Goal: Information Seeking & Learning: Learn about a topic

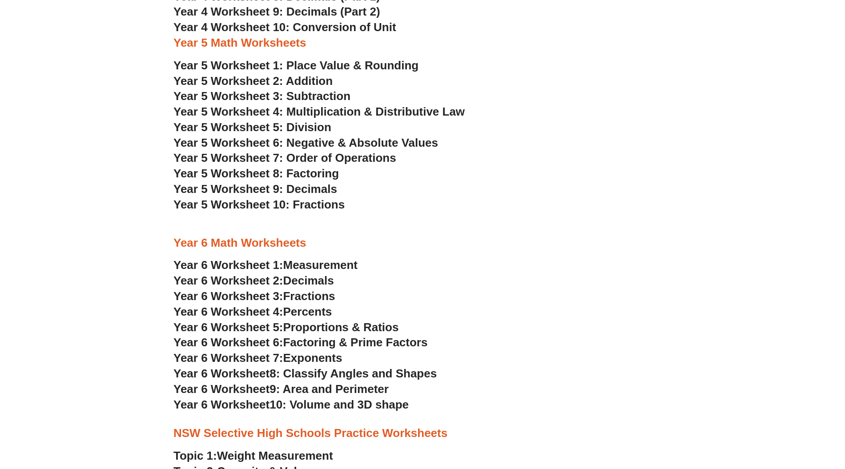
scroll to position [1565, 0]
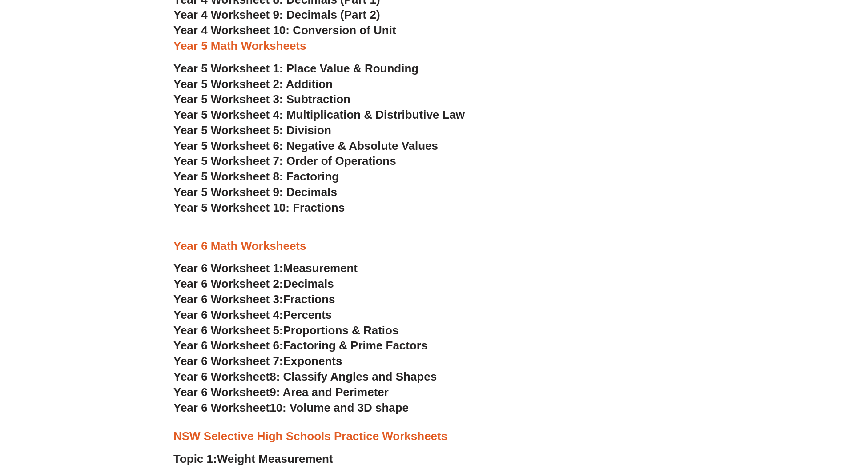
click at [310, 84] on span "Year 5 Worksheet 2: Addition" at bounding box center [252, 83] width 159 height 13
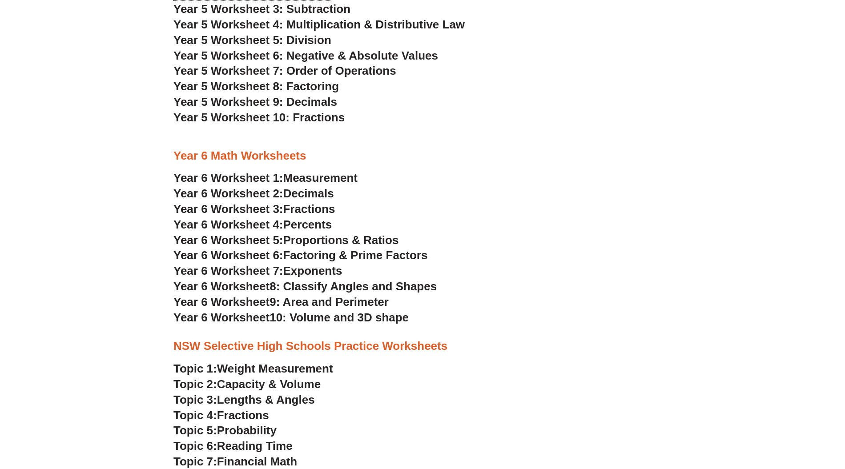
scroll to position [1684, 0]
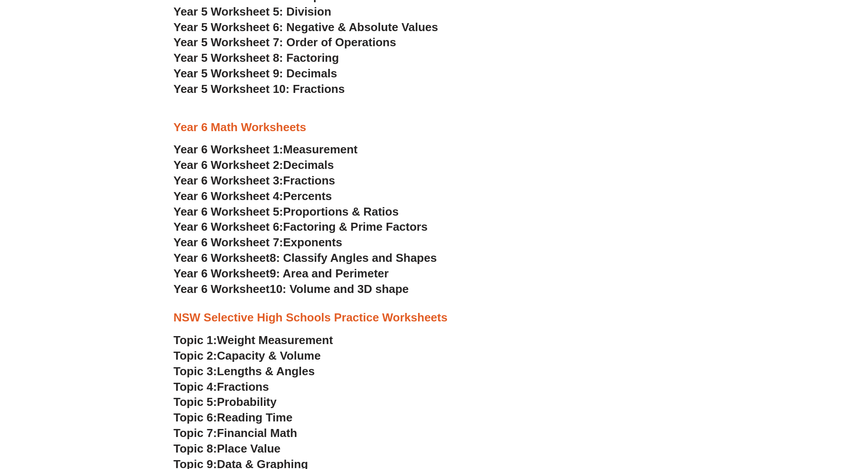
drag, startPoint x: 634, startPoint y: -19, endPoint x: 646, endPoint y: -37, distance: 21.8
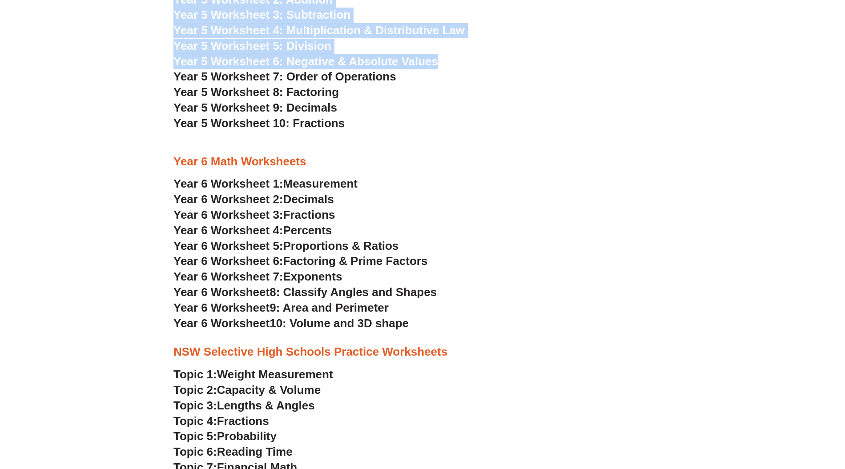
click at [681, 40] on section "Year 4 Math Worksheets Year 4 Worksheet 1: Place Value Year 4 Worksheet 2: Addi…" at bounding box center [422, 53] width 845 height 563
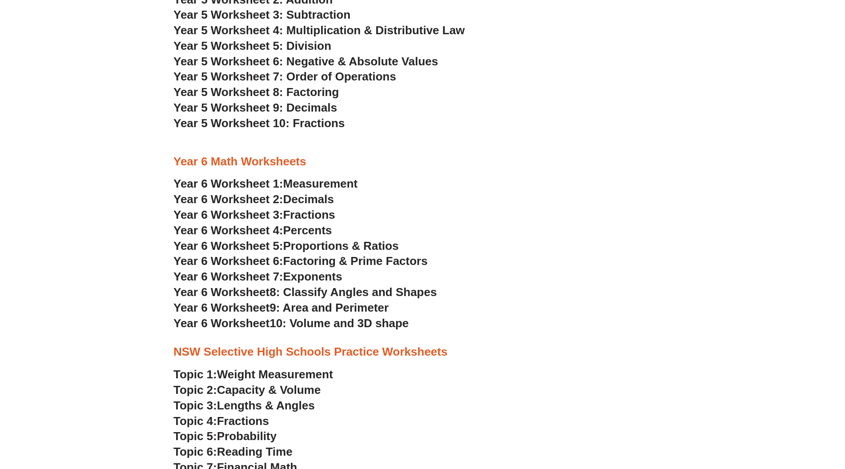
click at [702, 85] on section "Year 4 Math Worksheets Year 4 Worksheet 1: Place Value Year 4 Worksheet 2: Addi…" at bounding box center [422, 53] width 845 height 563
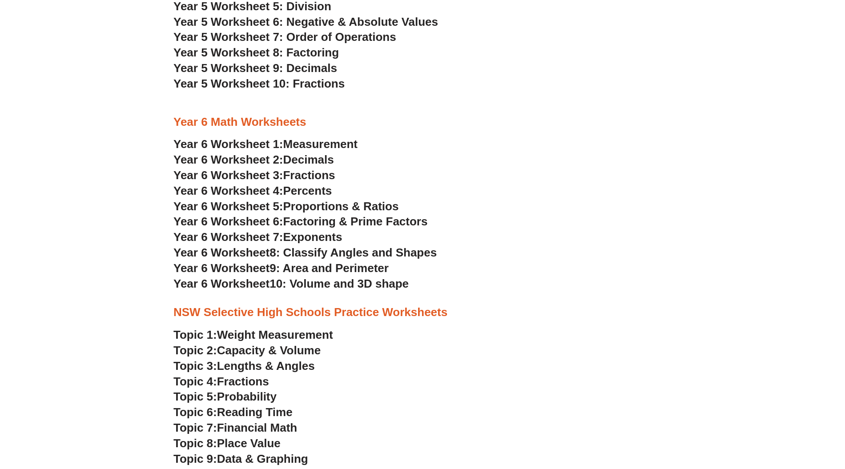
scroll to position [1689, 0]
click at [624, 357] on h3 "Topic 2: Capacity & Volume" at bounding box center [422, 351] width 498 height 15
click at [654, 208] on h3 "Year 6 Worksheet 5: Proportions & Ratios" at bounding box center [422, 207] width 498 height 15
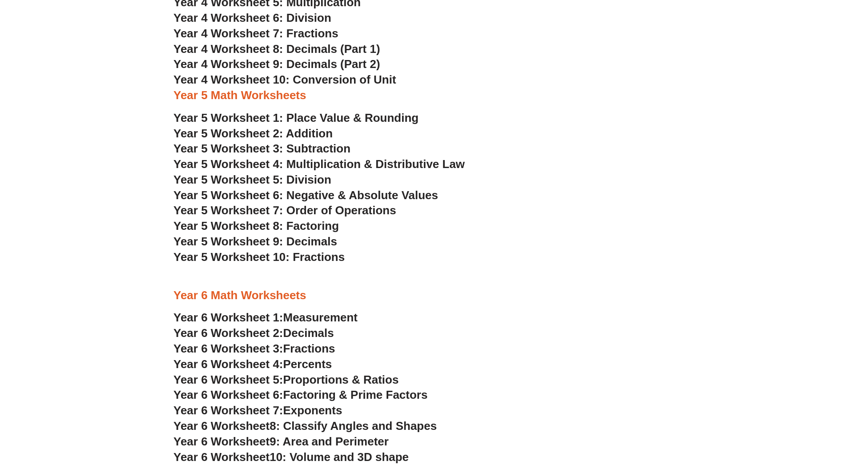
scroll to position [1530, 0]
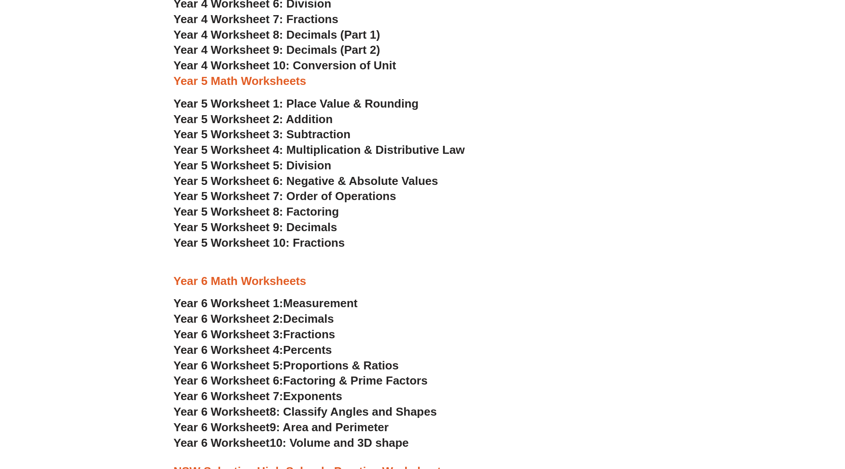
click at [329, 121] on span "Year 5 Worksheet 2: Addition" at bounding box center [252, 118] width 159 height 13
click at [304, 129] on span "Year 5 Worksheet 3: Subtraction" at bounding box center [261, 134] width 177 height 13
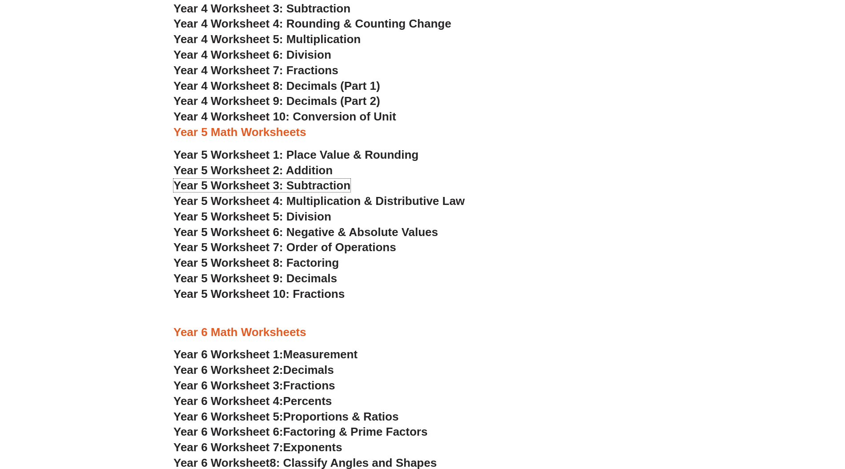
scroll to position [1352, 0]
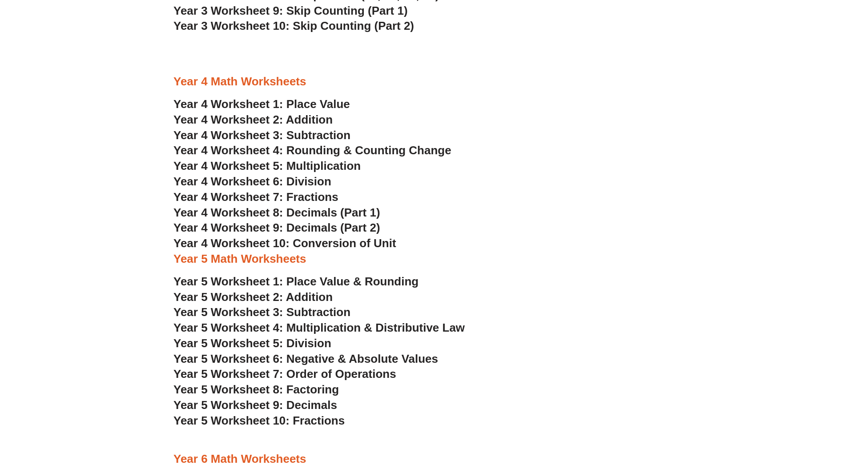
click at [334, 104] on span "Year 4 Worksheet 1: Place Value" at bounding box center [261, 103] width 176 height 13
click at [280, 103] on span "Year 4 Worksheet 1: Place Value" at bounding box center [261, 103] width 176 height 13
click at [292, 122] on span "Year 4 Worksheet 2: Addition" at bounding box center [252, 119] width 159 height 13
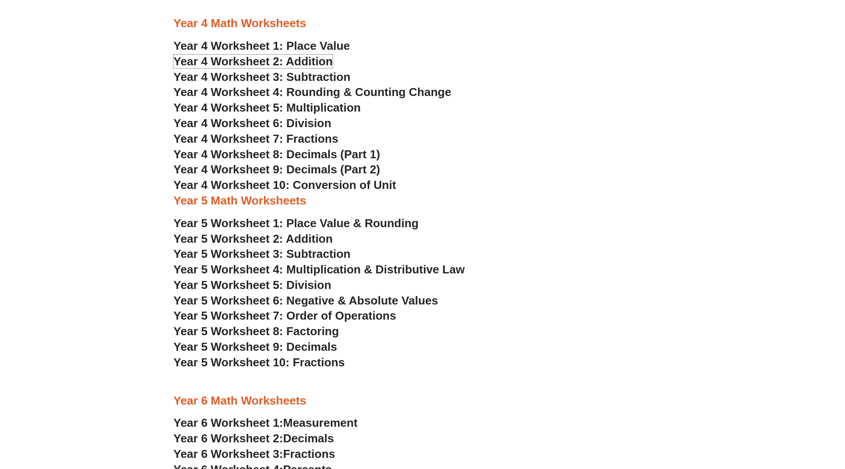
scroll to position [1411, 0]
click at [306, 57] on span "Year 4 Worksheet 2: Addition" at bounding box center [252, 60] width 159 height 13
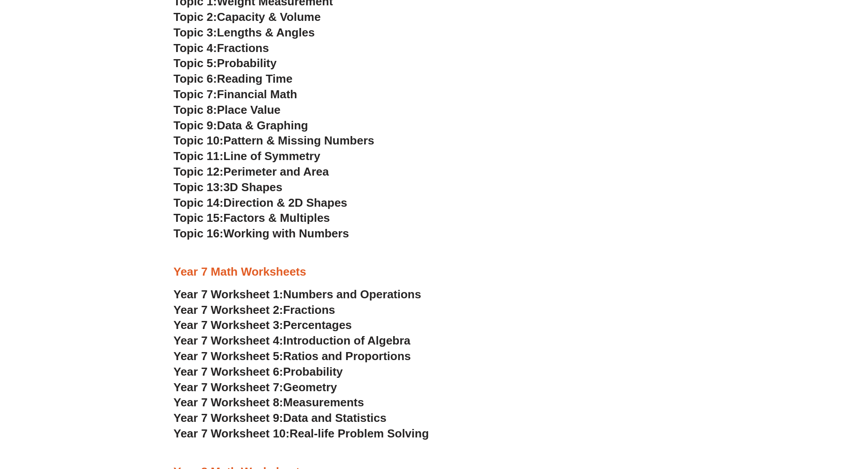
scroll to position [1954, 0]
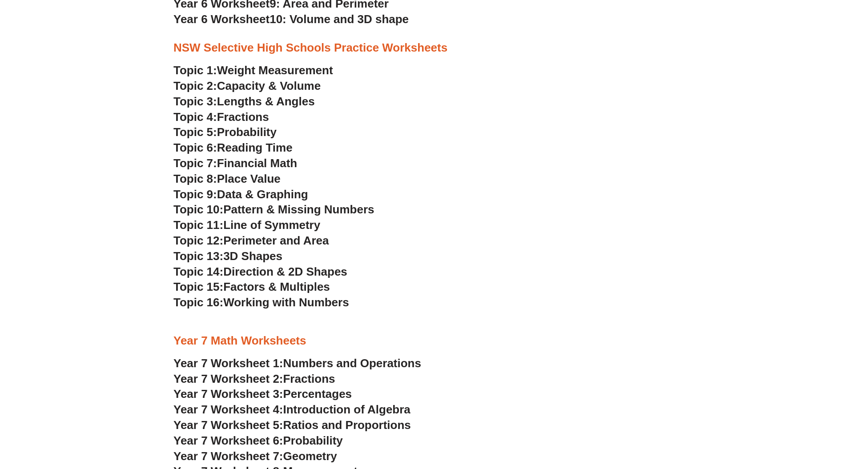
click at [280, 73] on span "Weight Measurement" at bounding box center [275, 70] width 116 height 13
click at [293, 86] on span "Capacity & Volume" at bounding box center [269, 85] width 104 height 13
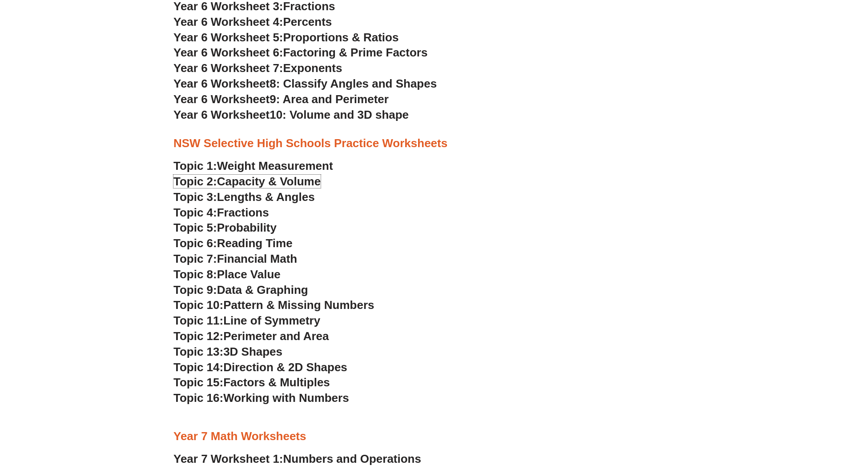
scroll to position [1858, 0]
click at [254, 397] on span "Working with Numbers" at bounding box center [285, 398] width 125 height 13
click at [261, 384] on span "Factors & Multiples" at bounding box center [276, 382] width 107 height 13
click at [250, 370] on span "Direction & 2D Shapes" at bounding box center [285, 367] width 124 height 13
click at [241, 355] on span "3D Shapes" at bounding box center [252, 351] width 59 height 13
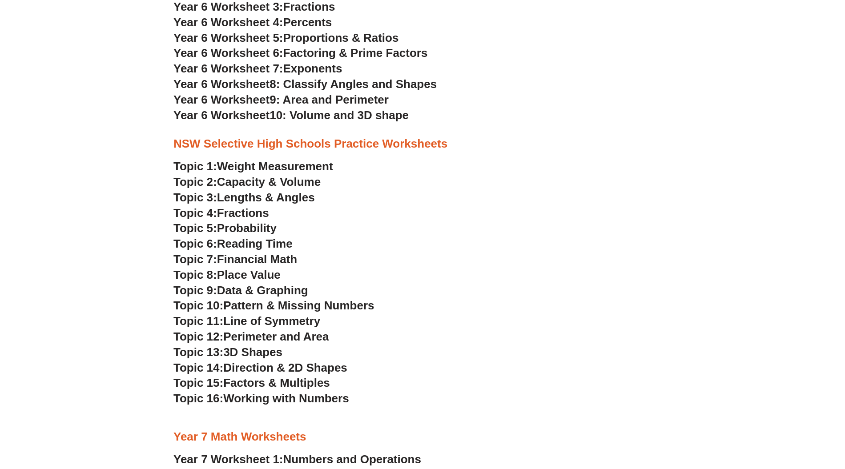
click at [255, 334] on span "Perimeter and Area" at bounding box center [275, 336] width 105 height 13
click at [246, 324] on span "Line of Symmetry" at bounding box center [271, 320] width 97 height 13
click at [233, 304] on span "Pattern & Missing Numbers" at bounding box center [298, 305] width 151 height 13
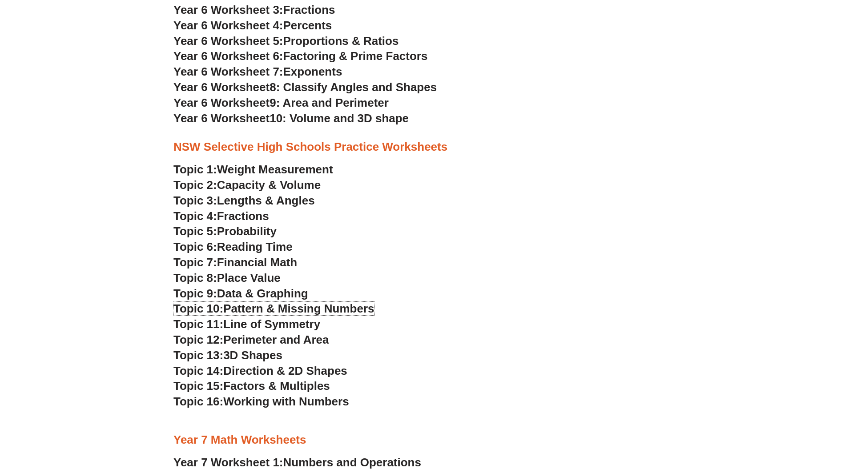
scroll to position [1977, 0]
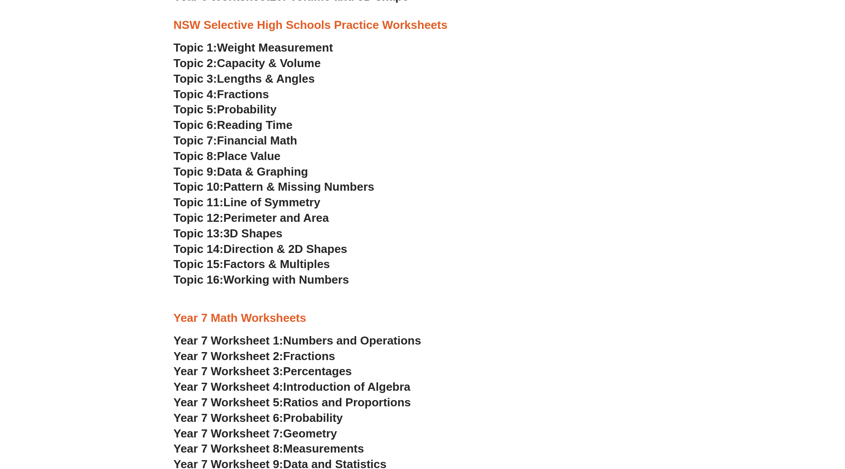
click at [242, 173] on span "Data & Graphing" at bounding box center [262, 171] width 91 height 13
click at [231, 156] on span "Place Value" at bounding box center [249, 155] width 64 height 13
click at [253, 143] on span "Financial Math" at bounding box center [257, 140] width 80 height 13
click at [244, 126] on span "Reading Time" at bounding box center [255, 124] width 76 height 13
click at [254, 78] on span "Lengths & Angles" at bounding box center [266, 78] width 98 height 13
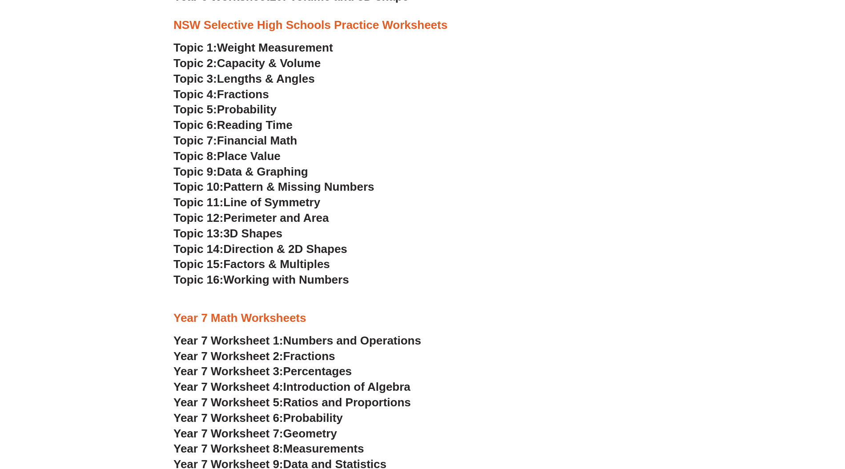
click at [236, 94] on span "Fractions" at bounding box center [243, 94] width 52 height 13
click at [249, 126] on span "Reading Time" at bounding box center [255, 124] width 76 height 13
click at [253, 110] on span "Probability" at bounding box center [247, 109] width 60 height 13
click at [240, 95] on span "Fractions" at bounding box center [243, 94] width 52 height 13
click at [233, 80] on span "Lengths & Angles" at bounding box center [266, 78] width 98 height 13
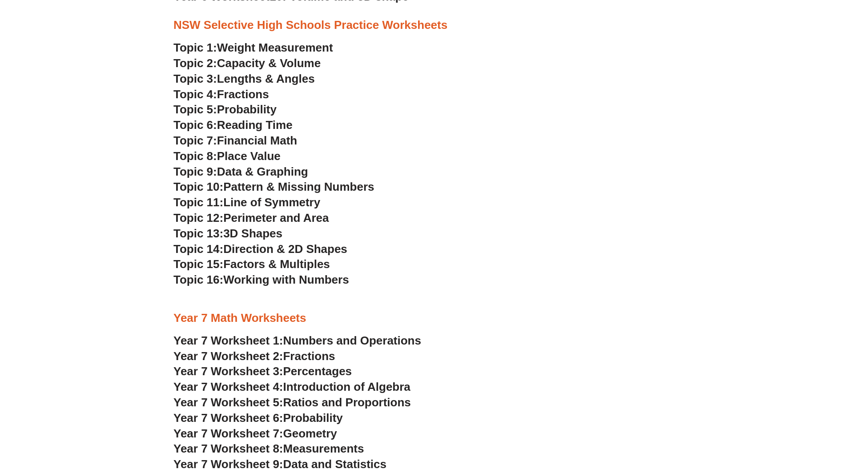
click at [250, 46] on span "Weight Measurement" at bounding box center [275, 47] width 116 height 13
click at [292, 61] on span "Capacity & Volume" at bounding box center [269, 62] width 104 height 13
click at [609, 97] on h3 "Topic 4: Fractions" at bounding box center [422, 94] width 498 height 15
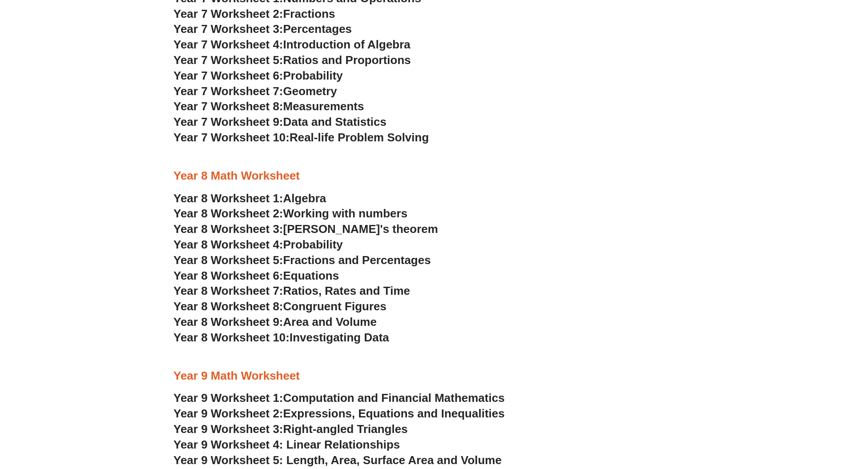
scroll to position [2332, 0]
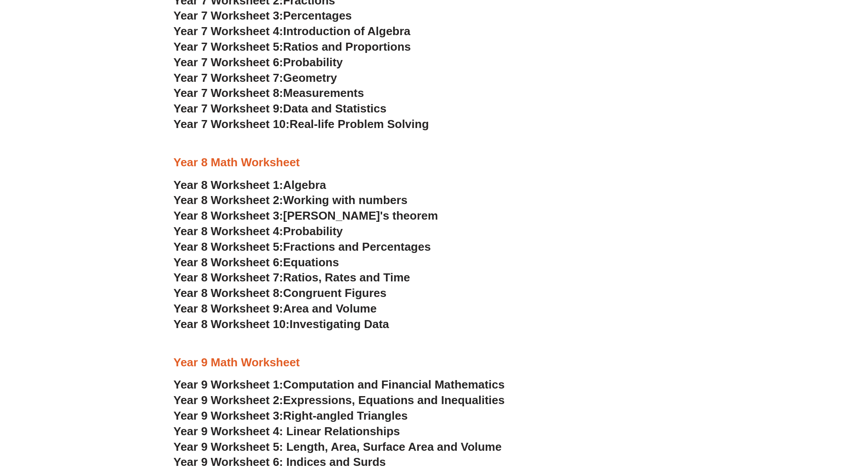
click at [329, 231] on span "Probability" at bounding box center [313, 231] width 60 height 13
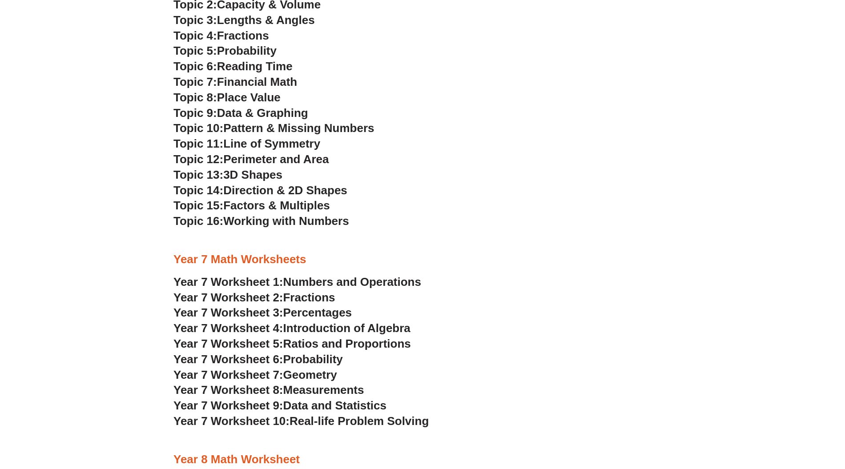
scroll to position [2036, 0]
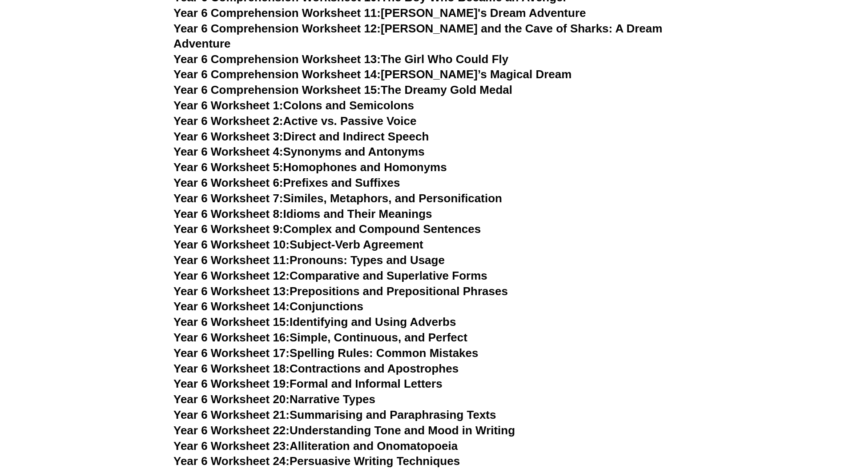
scroll to position [4714, 0]
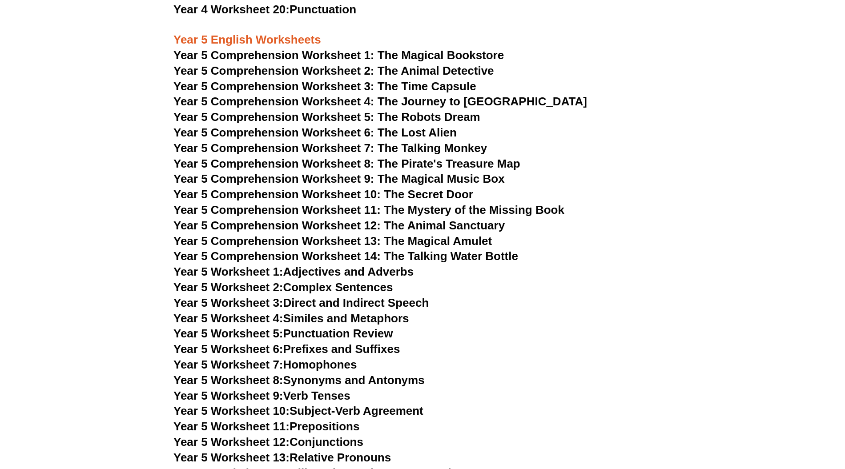
scroll to position [3825, 0]
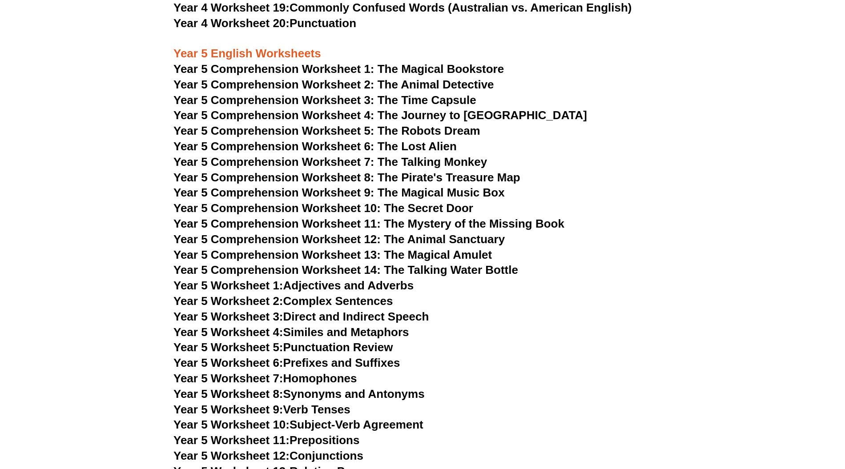
click at [349, 132] on span "Year 5 Comprehension Worksheet 5: The Robots Dream" at bounding box center [326, 130] width 307 height 13
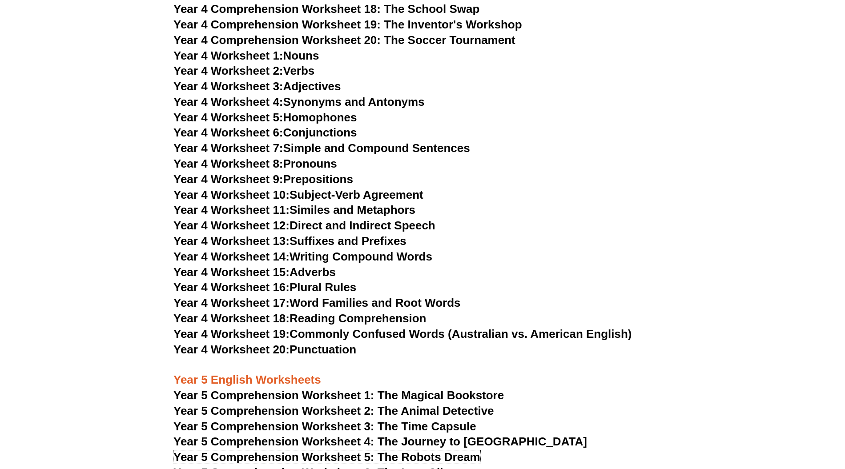
scroll to position [3469, 0]
